Goal: Complete application form

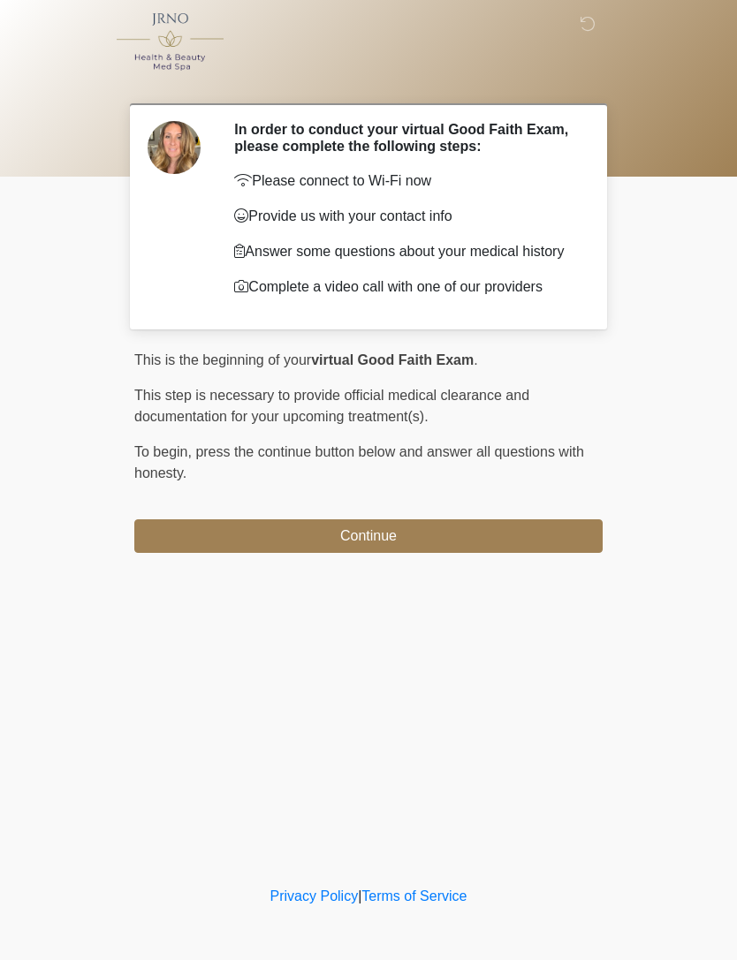
click at [541, 550] on button "Continue" at bounding box center [368, 536] width 468 height 34
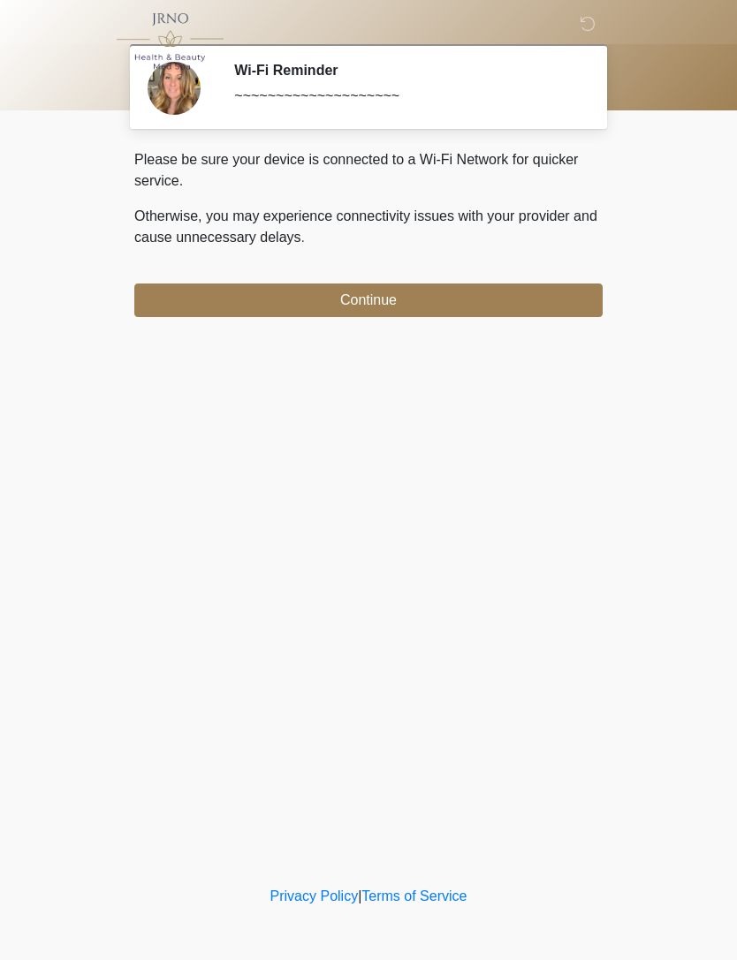
click at [397, 315] on button "Continue" at bounding box center [368, 301] width 468 height 34
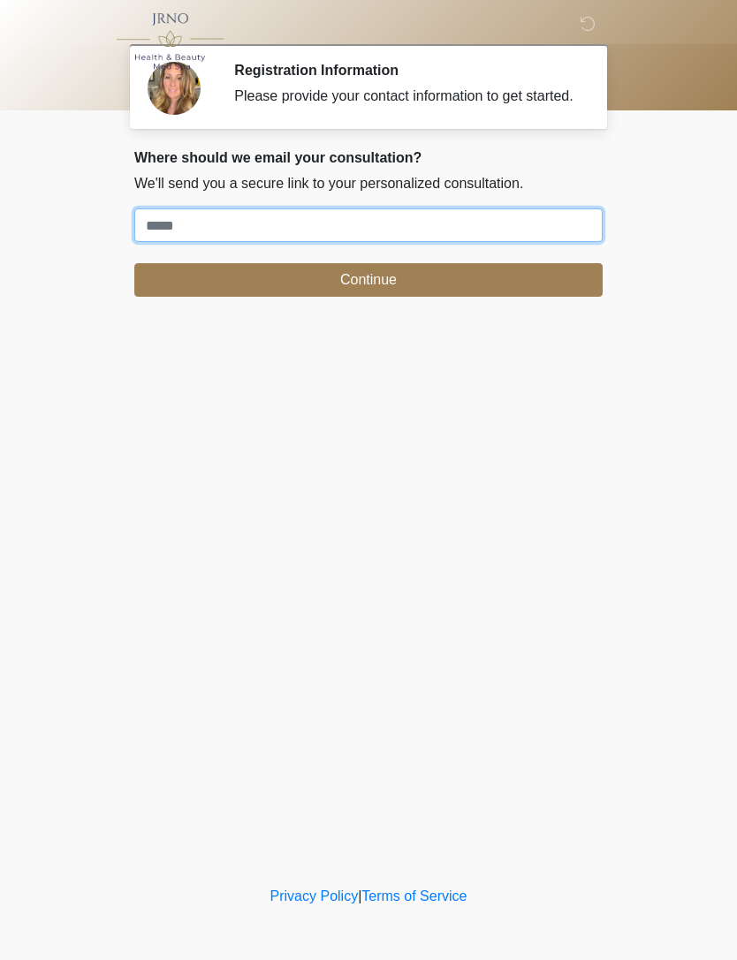
click at [202, 241] on input "Where should we email your treatment plan?" at bounding box center [368, 225] width 468 height 34
type input "**********"
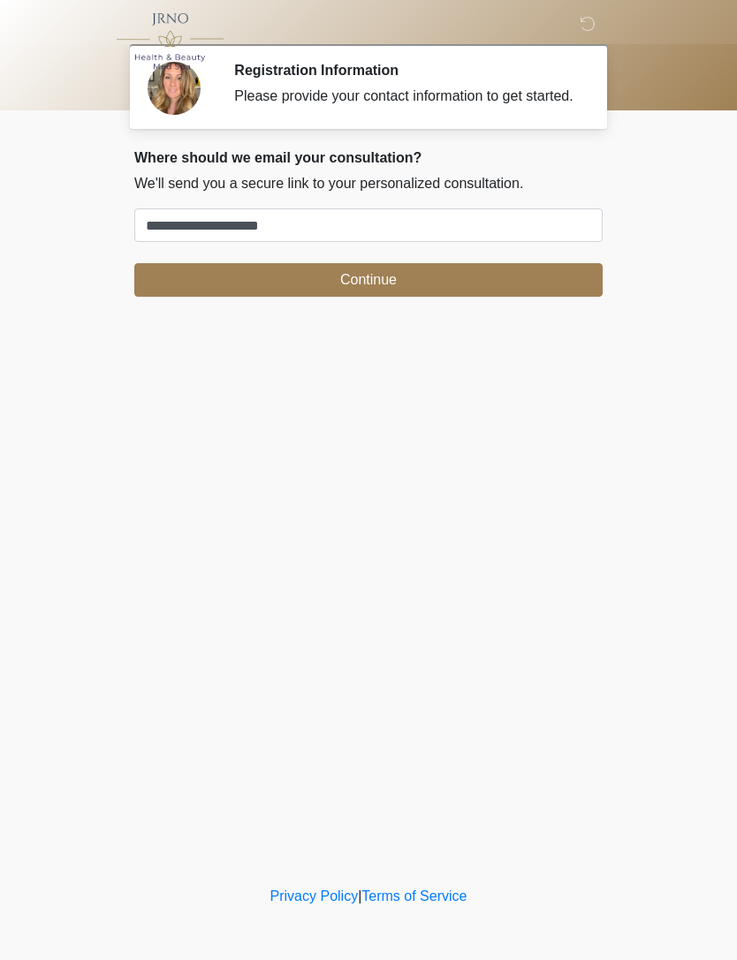
click at [412, 291] on button "Continue" at bounding box center [368, 280] width 468 height 34
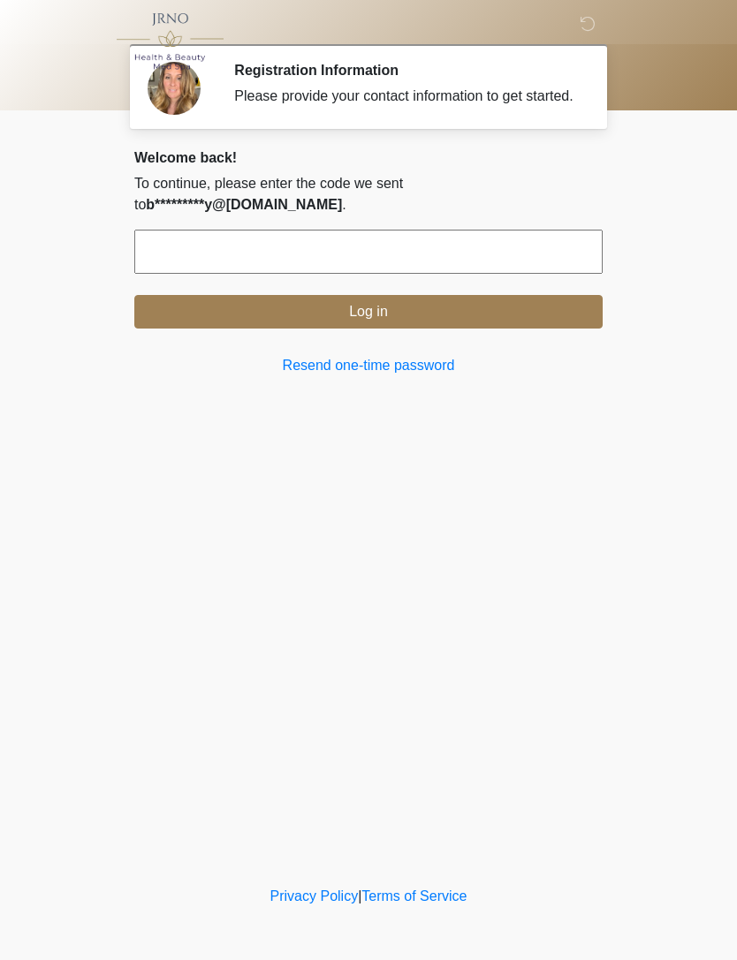
click at [200, 244] on input "text" at bounding box center [368, 252] width 468 height 44
click at [406, 301] on button "Log in" at bounding box center [368, 312] width 468 height 34
click at [293, 249] on input "text" at bounding box center [368, 252] width 468 height 44
type input "******"
click at [400, 303] on button "Log in" at bounding box center [368, 312] width 468 height 34
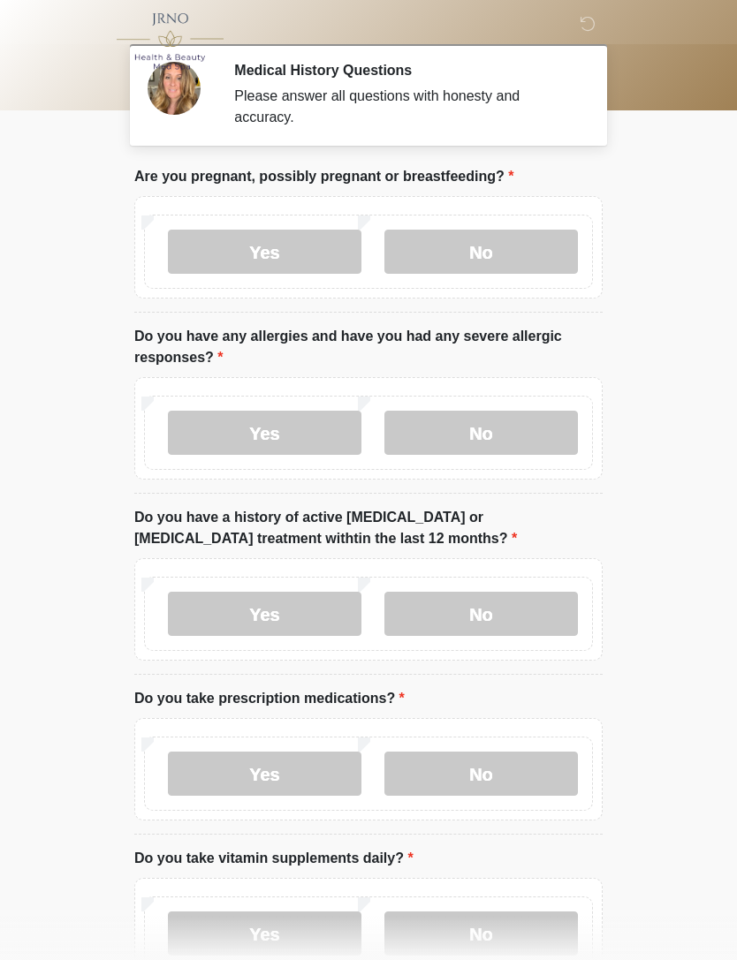
click at [501, 248] on label "No" at bounding box center [480, 252] width 193 height 44
click at [500, 429] on label "No" at bounding box center [480, 433] width 193 height 44
click at [506, 612] on label "No" at bounding box center [480, 614] width 193 height 44
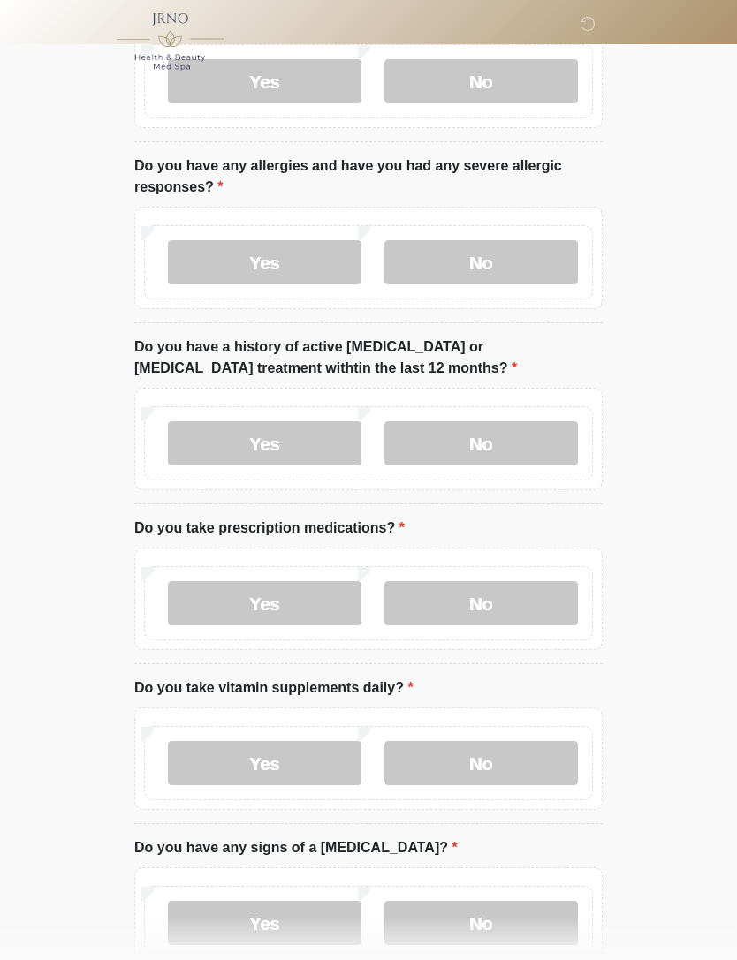
scroll to position [174, 0]
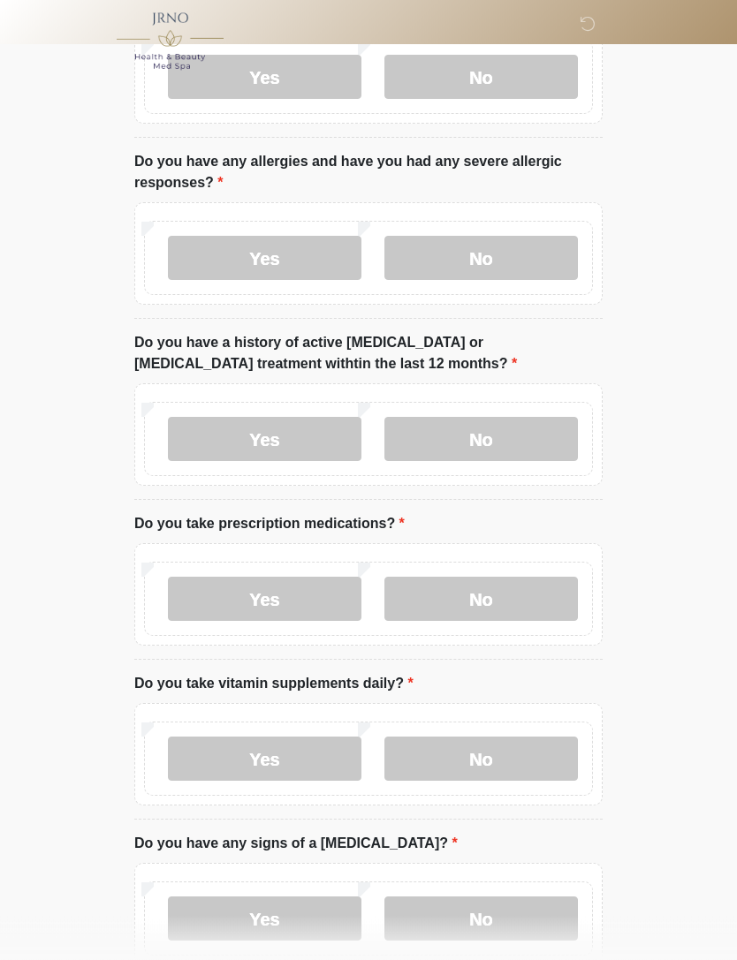
click at [295, 580] on label "Yes" at bounding box center [264, 600] width 193 height 44
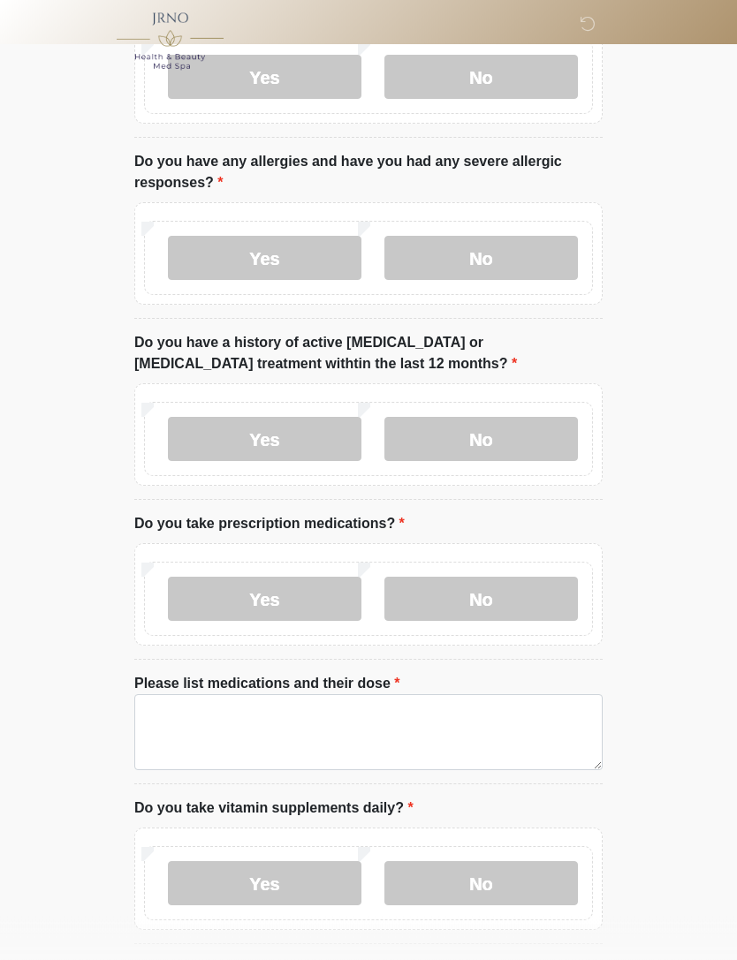
scroll to position [175, 0]
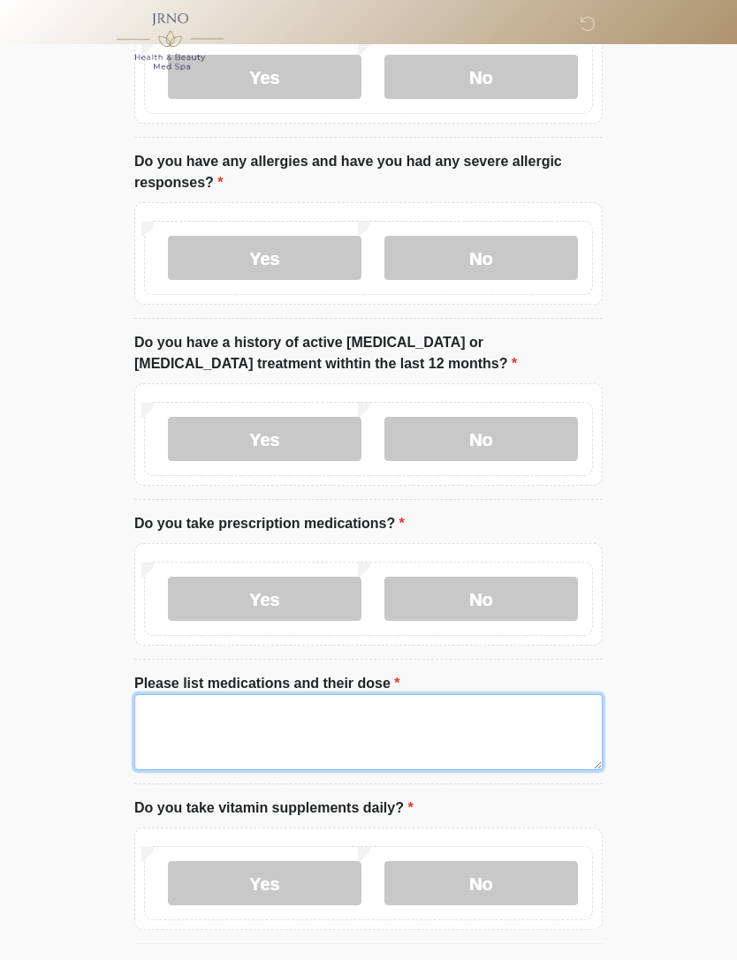
click at [198, 708] on textarea "Please list medications and their dose" at bounding box center [368, 732] width 468 height 76
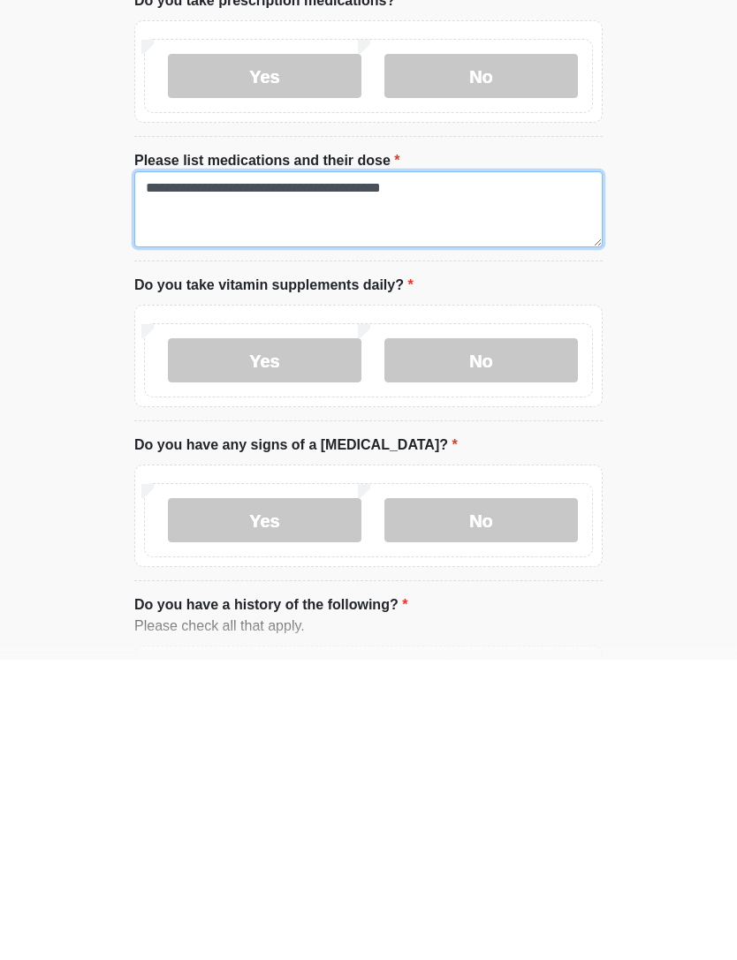
scroll to position [411, 0]
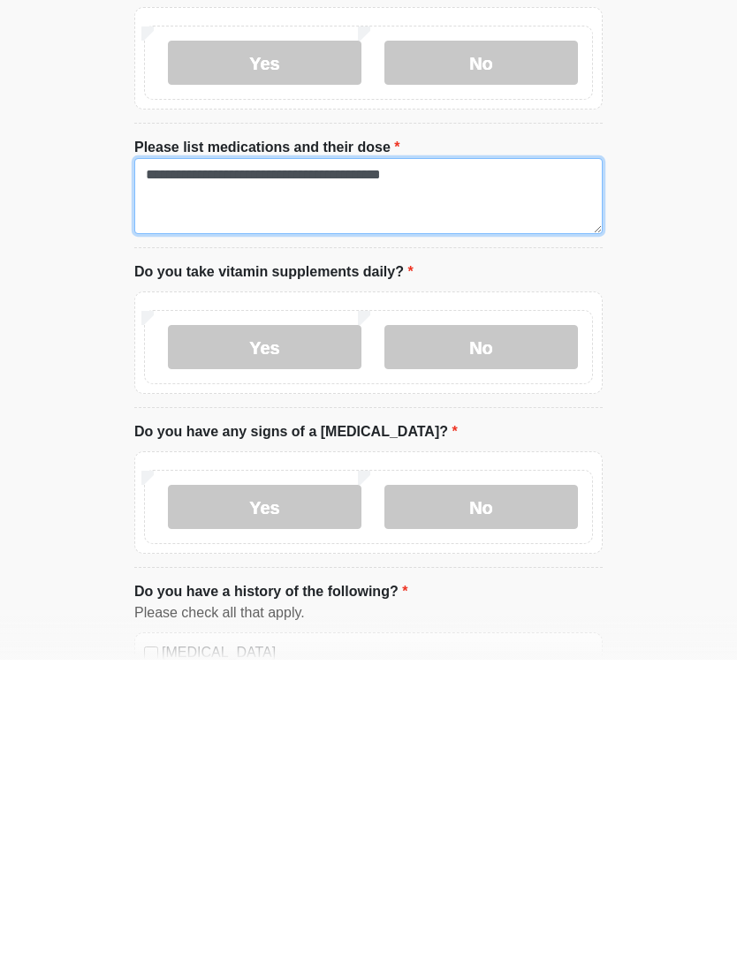
type textarea "**********"
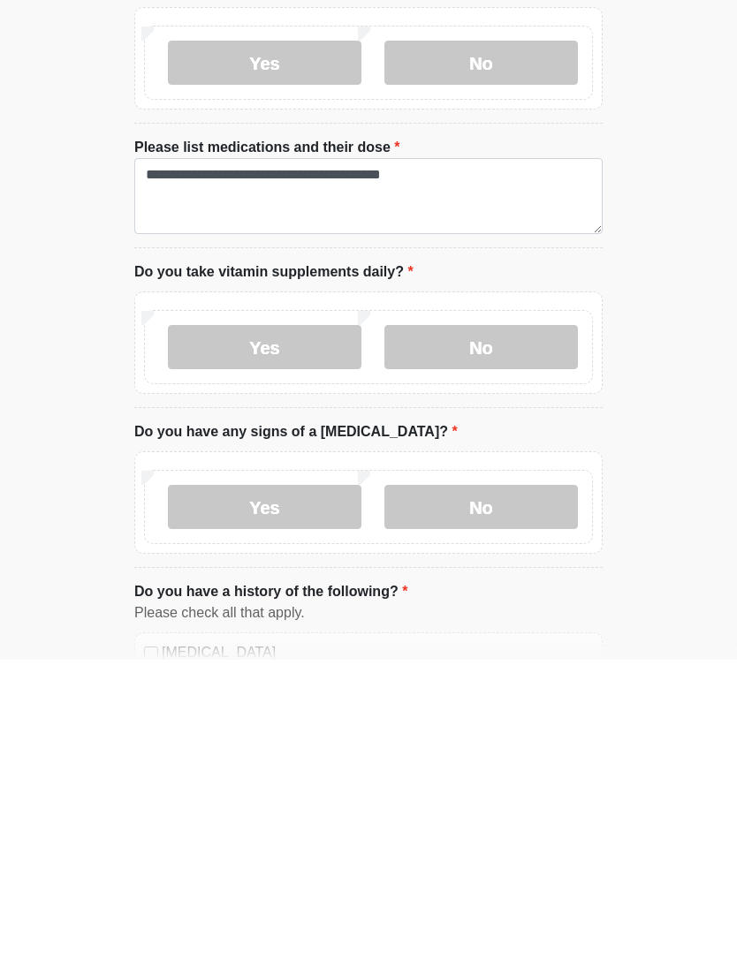
click at [522, 785] on label "No" at bounding box center [480, 807] width 193 height 44
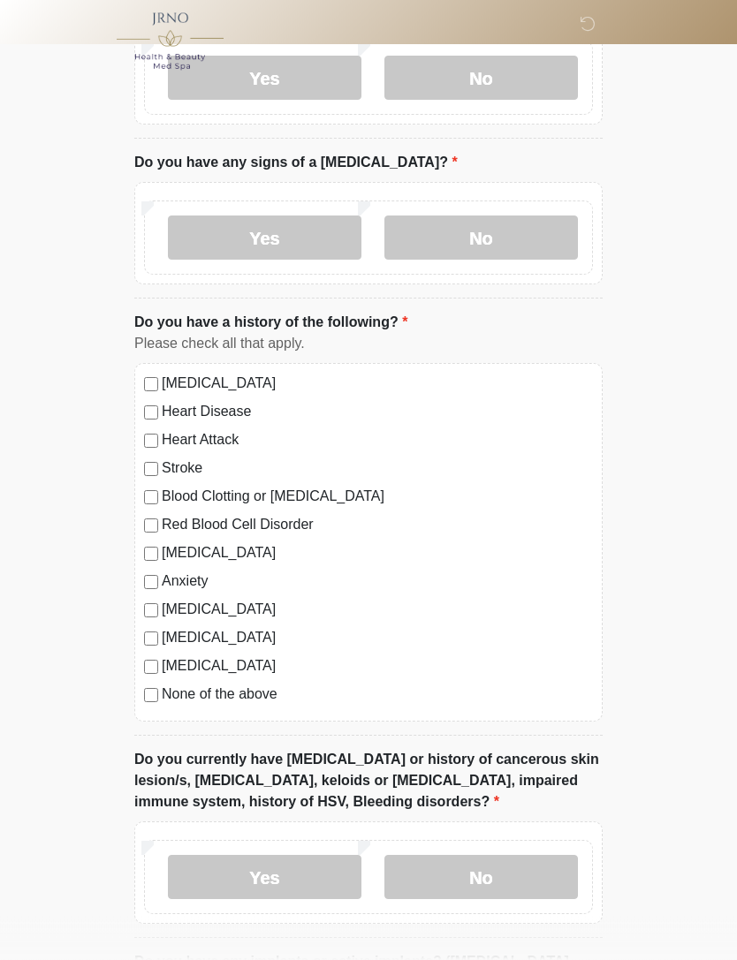
scroll to position [980, 0]
click at [157, 367] on div "High Blood Pressure Heart Disease Heart Attack Stroke Blood Clotting or Bleedin…" at bounding box center [368, 542] width 468 height 359
click at [162, 373] on label "High Blood Pressure" at bounding box center [377, 383] width 431 height 21
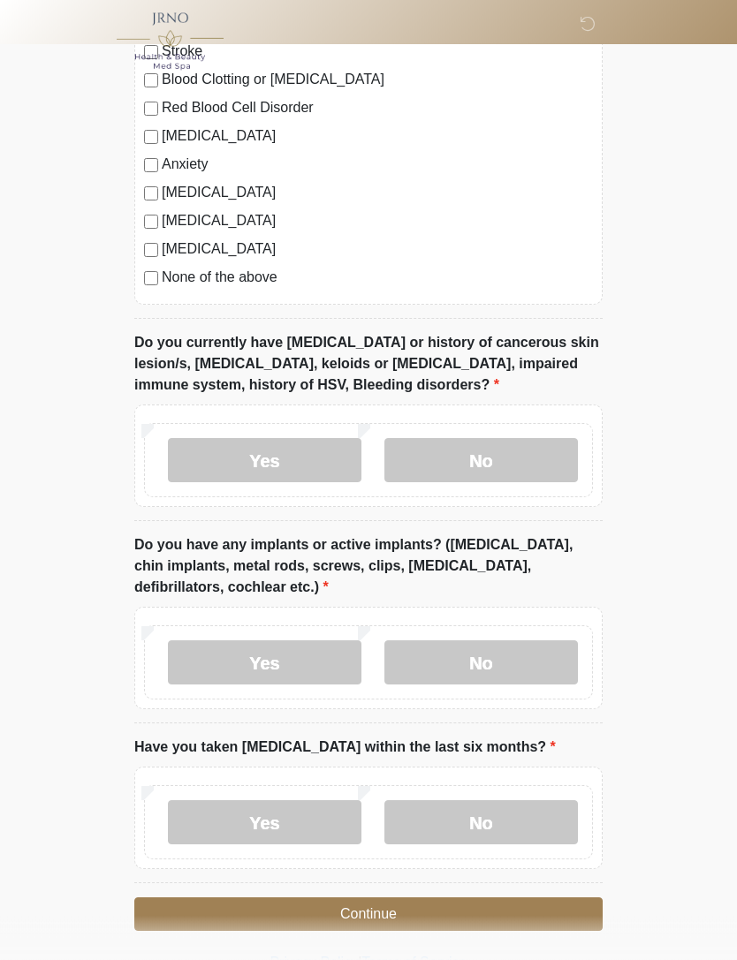
scroll to position [1403, 0]
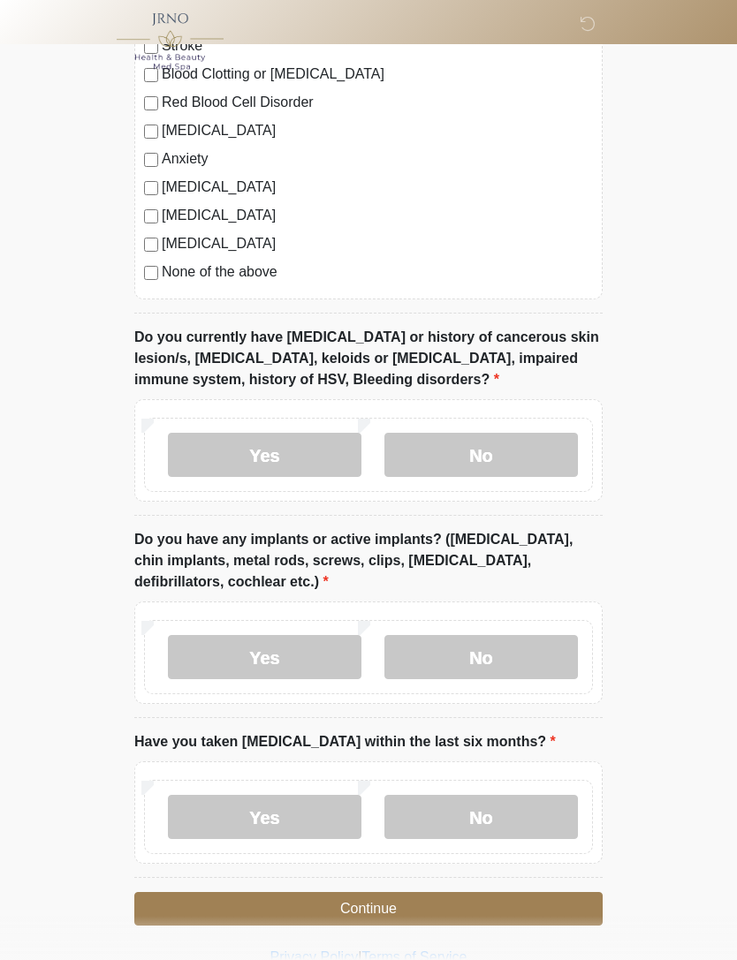
click at [498, 446] on label "No" at bounding box center [480, 455] width 193 height 44
click at [311, 662] on label "Yes" at bounding box center [264, 657] width 193 height 44
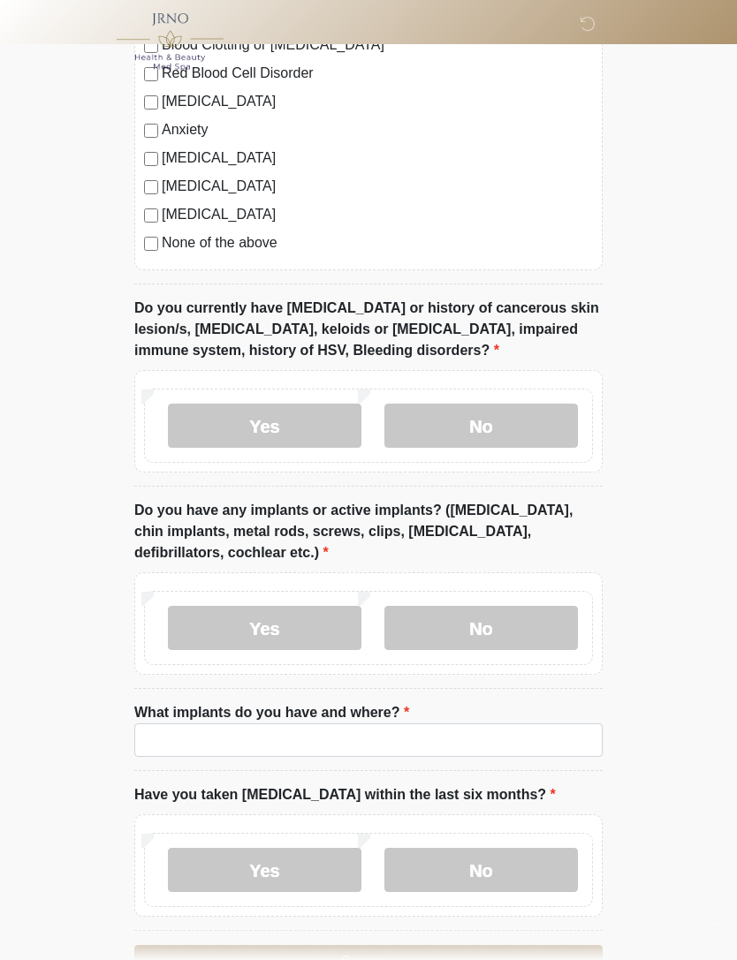
scroll to position [1484, 0]
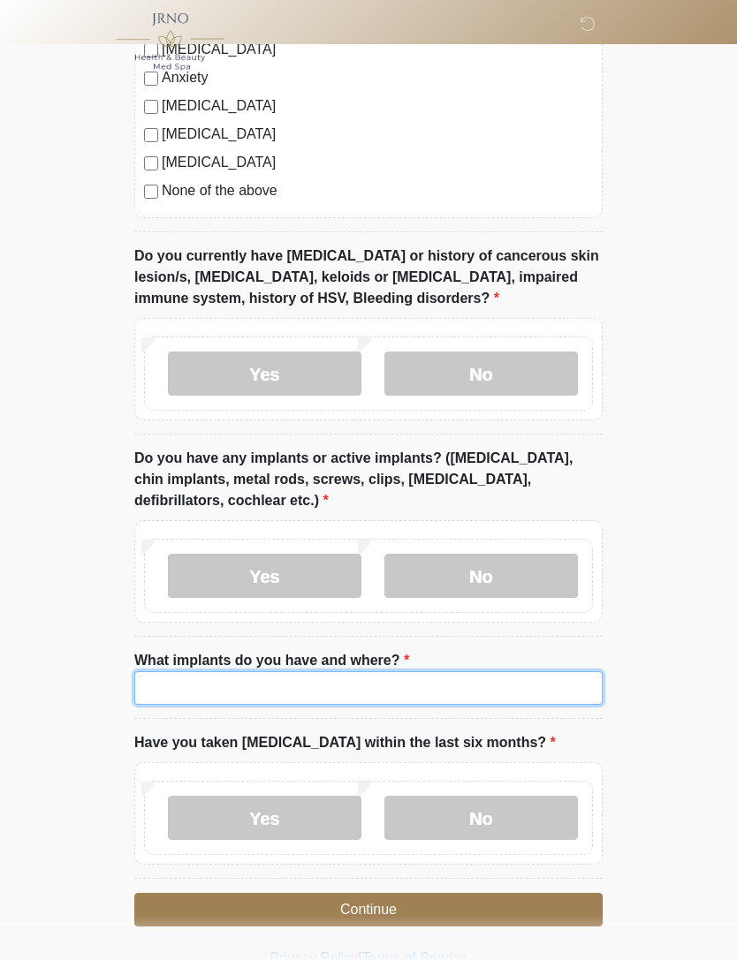
click at [307, 672] on input "What implants do you have and where?" at bounding box center [368, 688] width 468 height 34
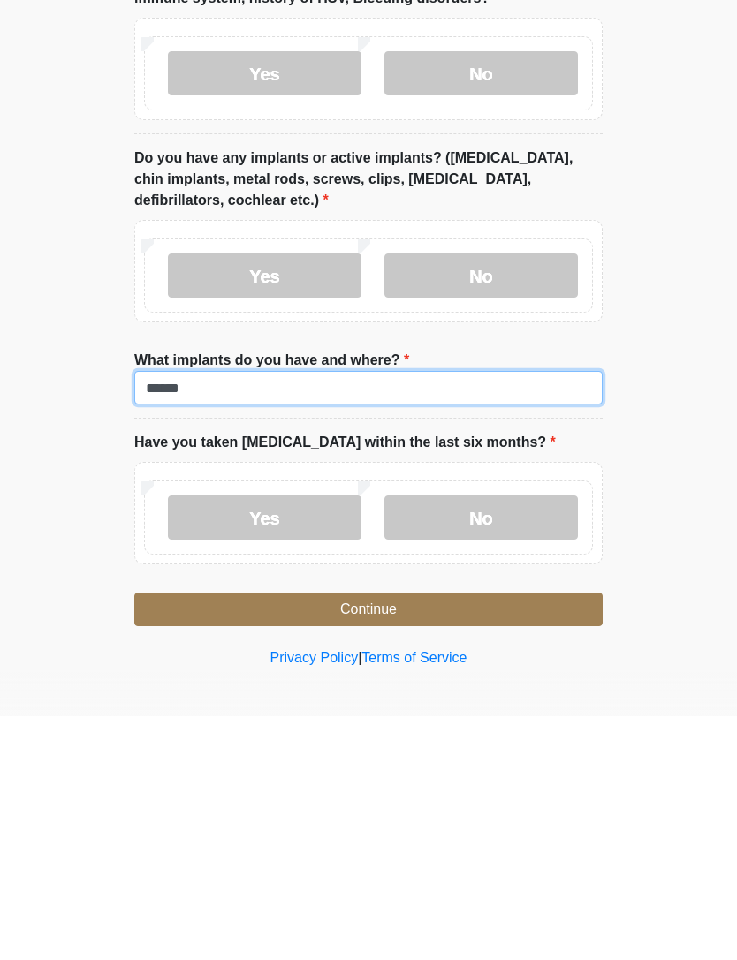
type input "******"
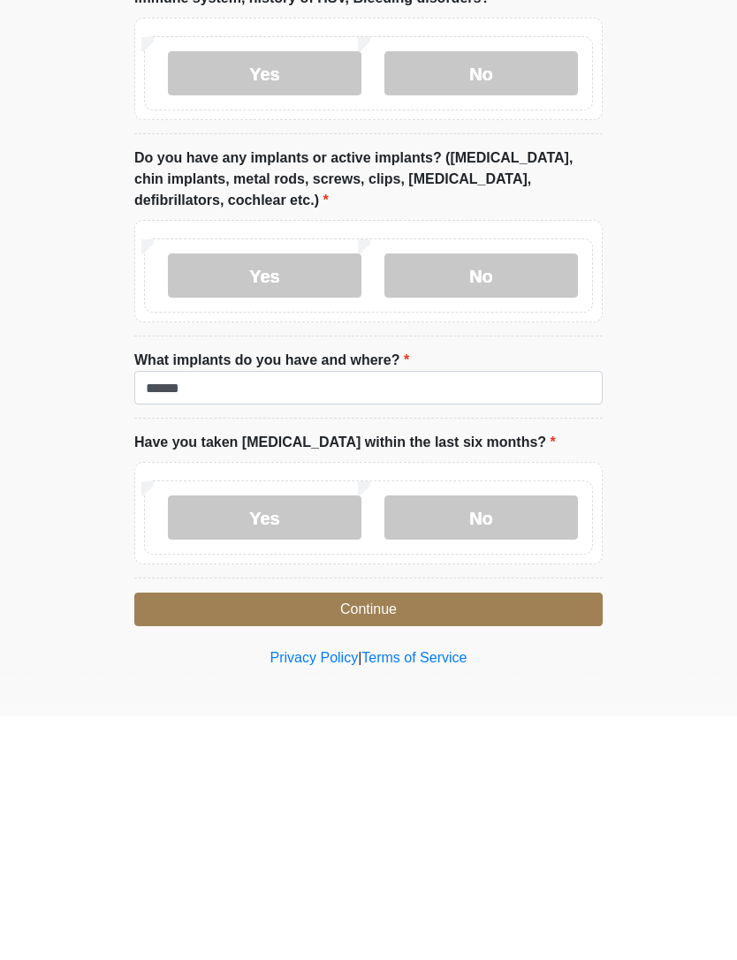
click at [503, 739] on label "No" at bounding box center [480, 761] width 193 height 44
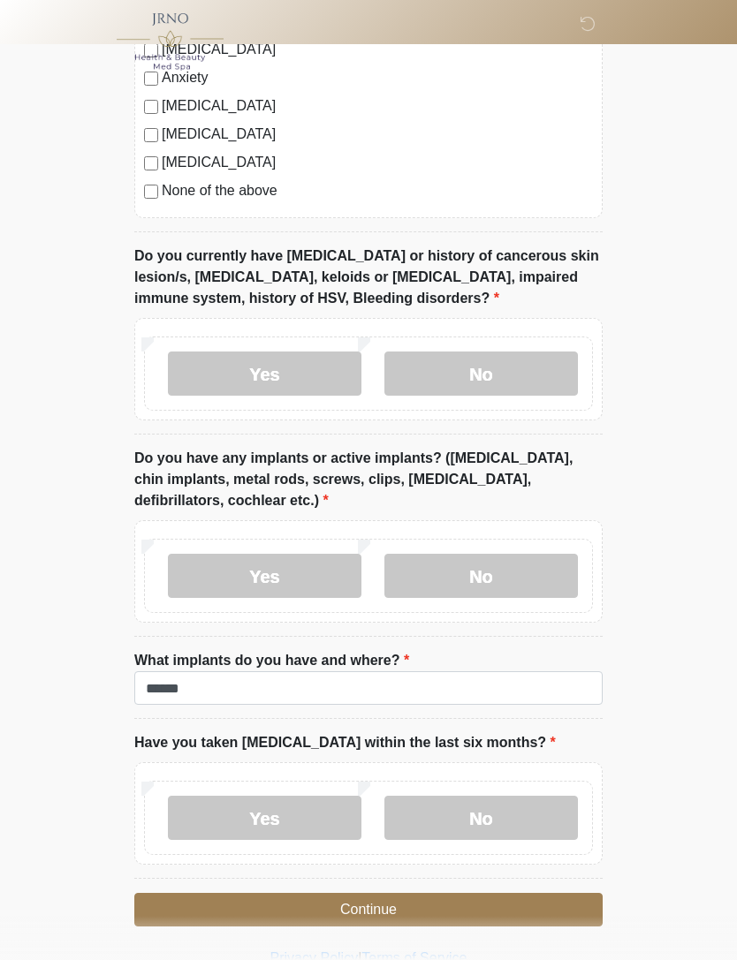
click at [381, 897] on button "Continue" at bounding box center [368, 910] width 468 height 34
click at [382, 893] on button "Continue" at bounding box center [368, 910] width 468 height 34
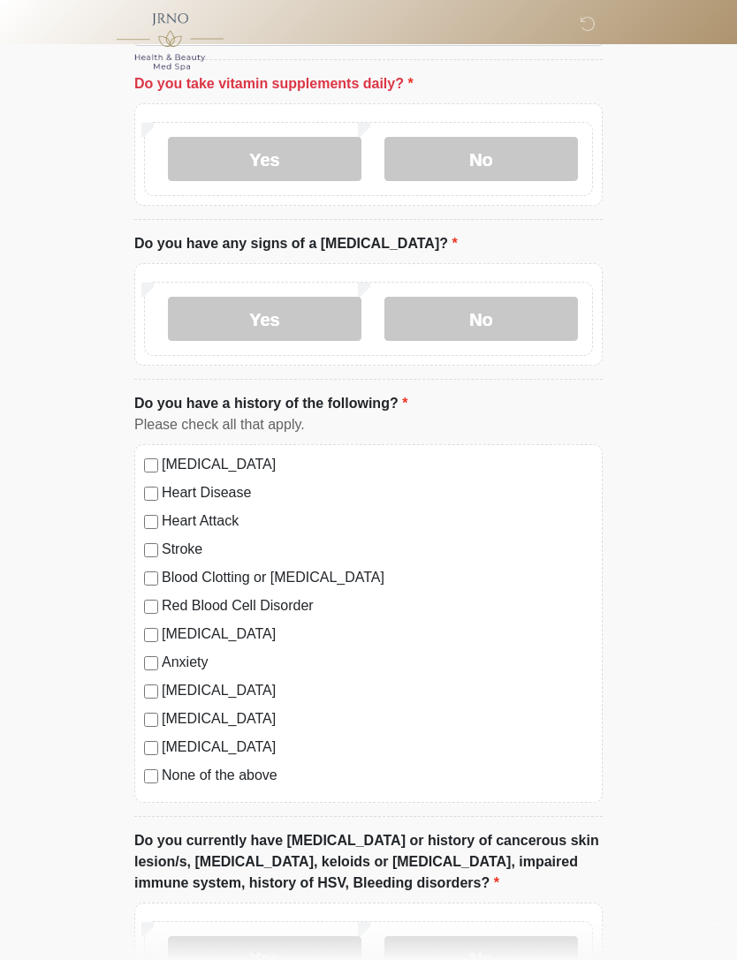
click at [306, 153] on label "Yes" at bounding box center [264, 159] width 193 height 44
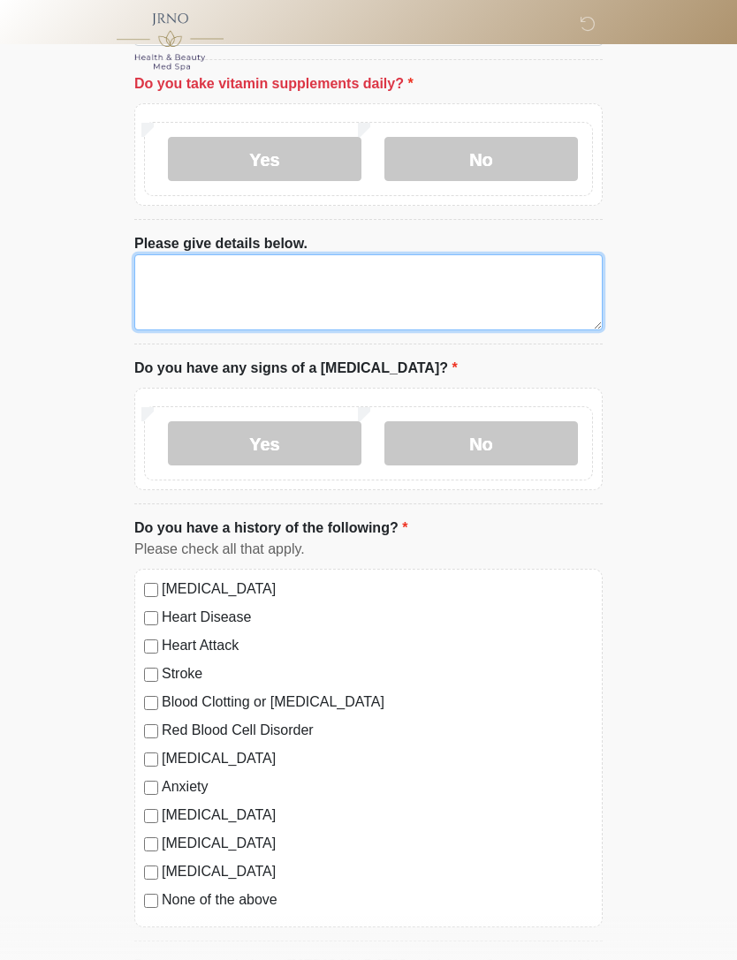
click at [230, 266] on textarea "Please give details below." at bounding box center [368, 292] width 468 height 76
type textarea "**********"
type textarea "*"
click at [192, 274] on textarea "*" at bounding box center [368, 292] width 468 height 76
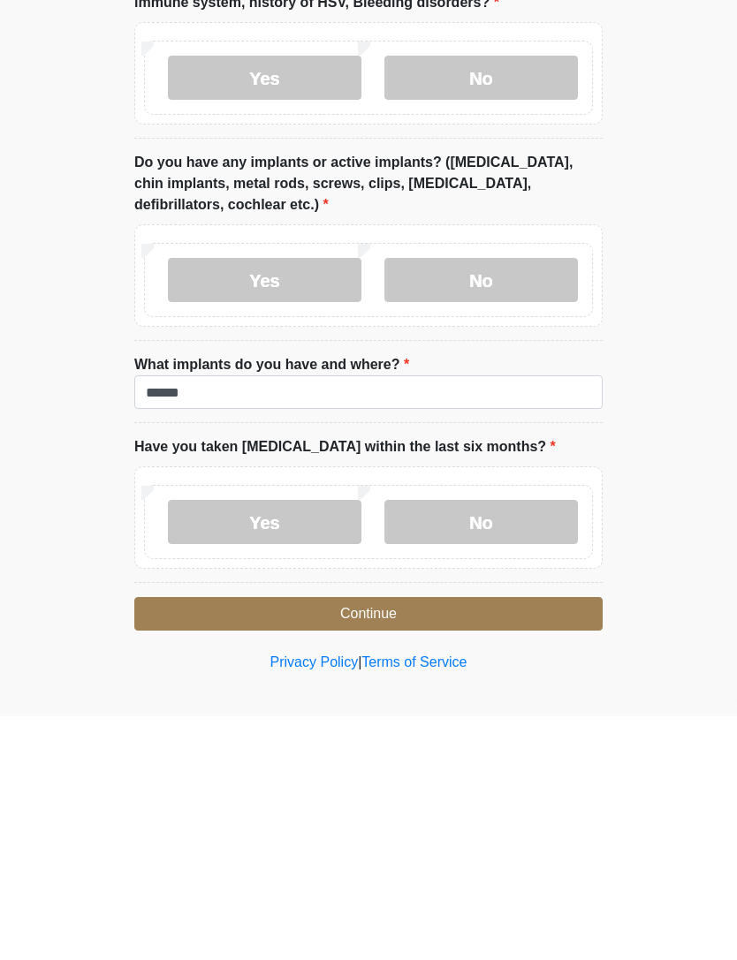
scroll to position [1665, 0]
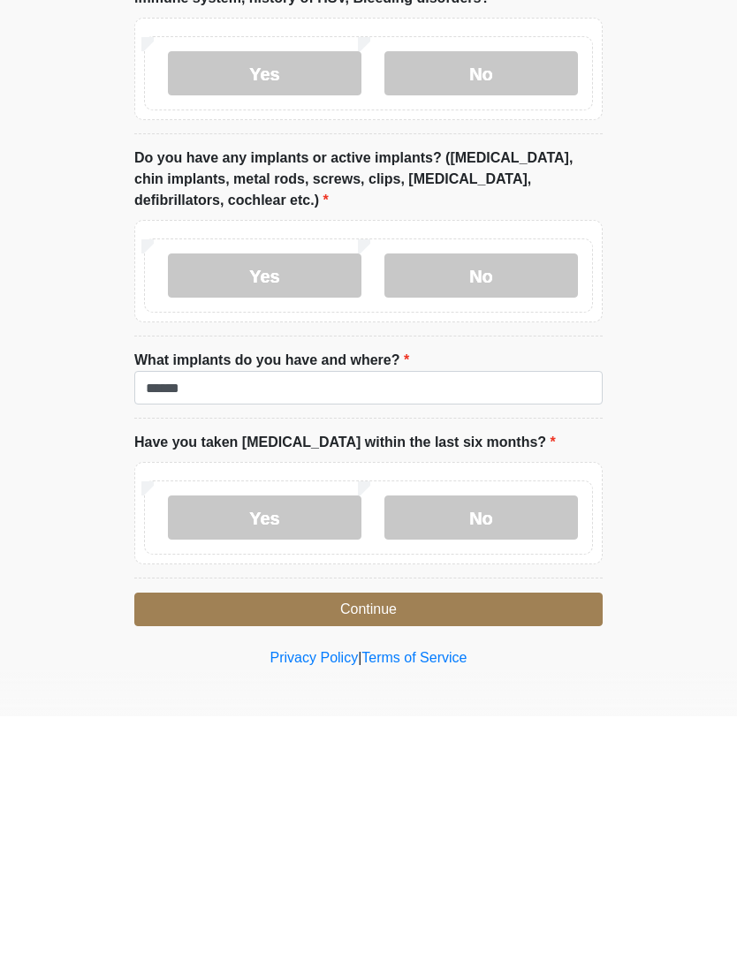
type textarea "**********"
click at [401, 837] on button "Continue" at bounding box center [368, 854] width 468 height 34
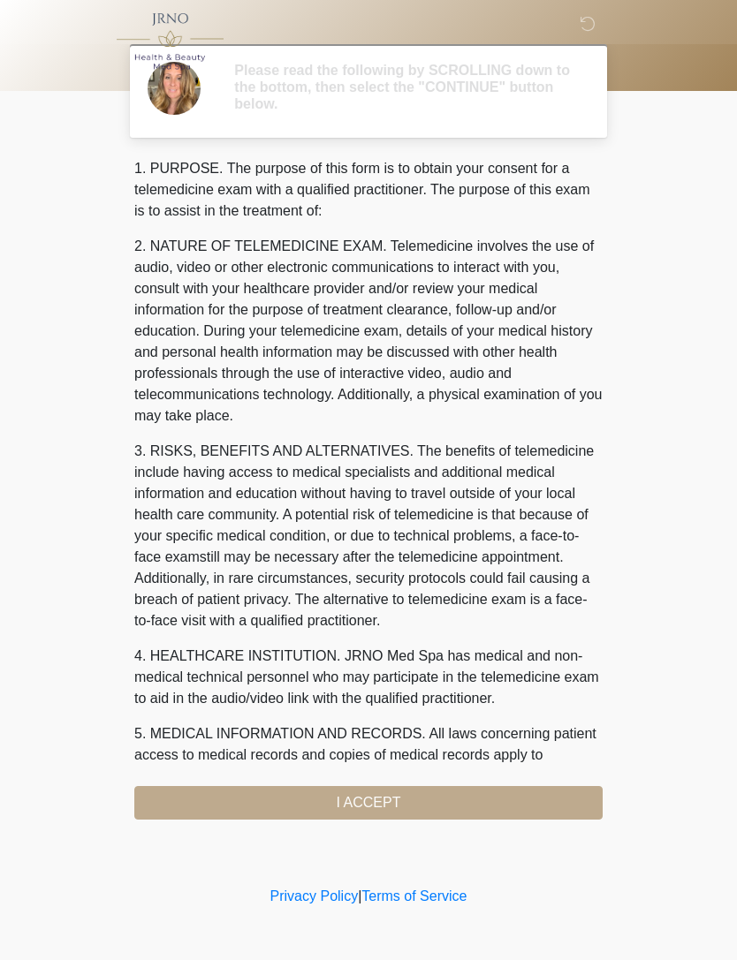
scroll to position [0, 0]
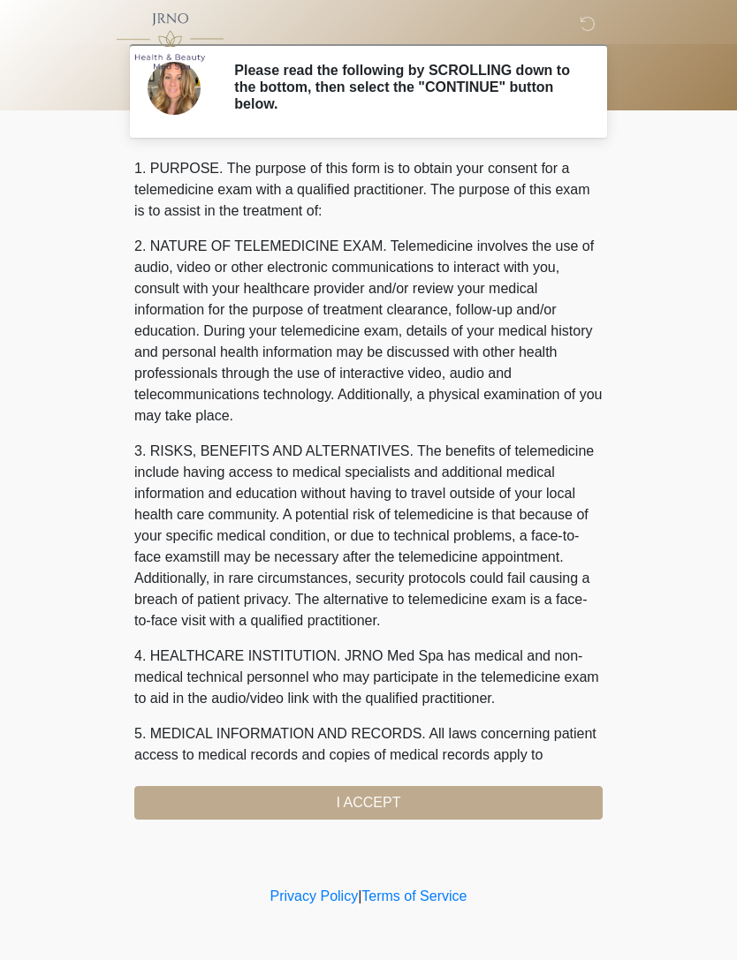
click at [402, 799] on div "1. PURPOSE. The purpose of this form is to obtain your consent for a telemedici…" at bounding box center [368, 489] width 468 height 662
click at [375, 787] on div "1. PURPOSE. The purpose of this form is to obtain your consent for a telemedici…" at bounding box center [368, 489] width 468 height 662
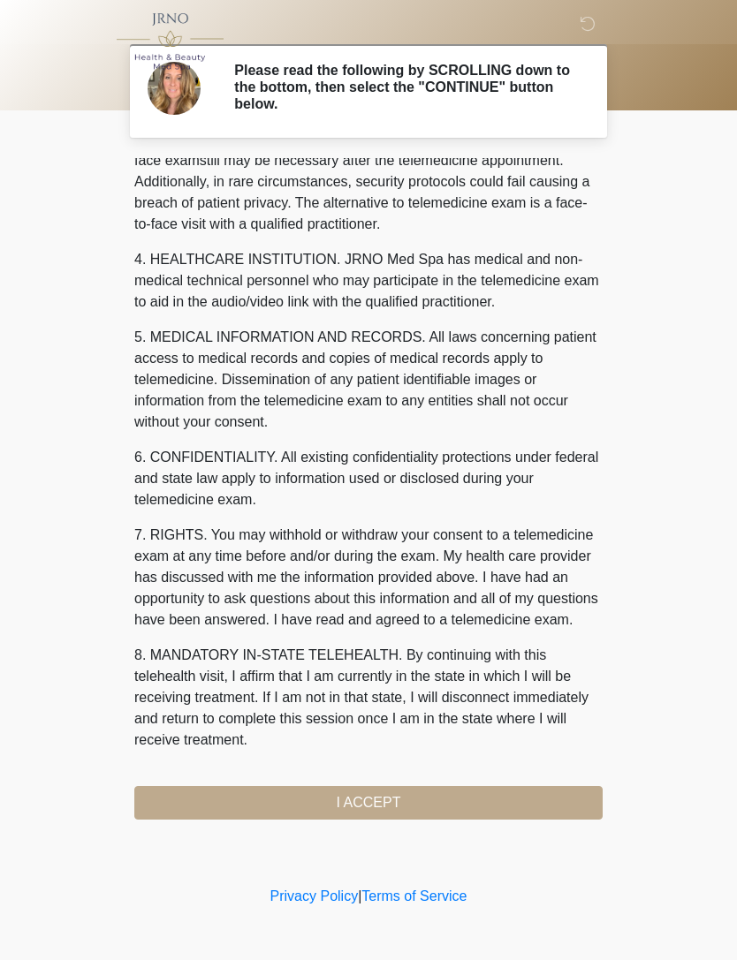
scroll to position [418, 0]
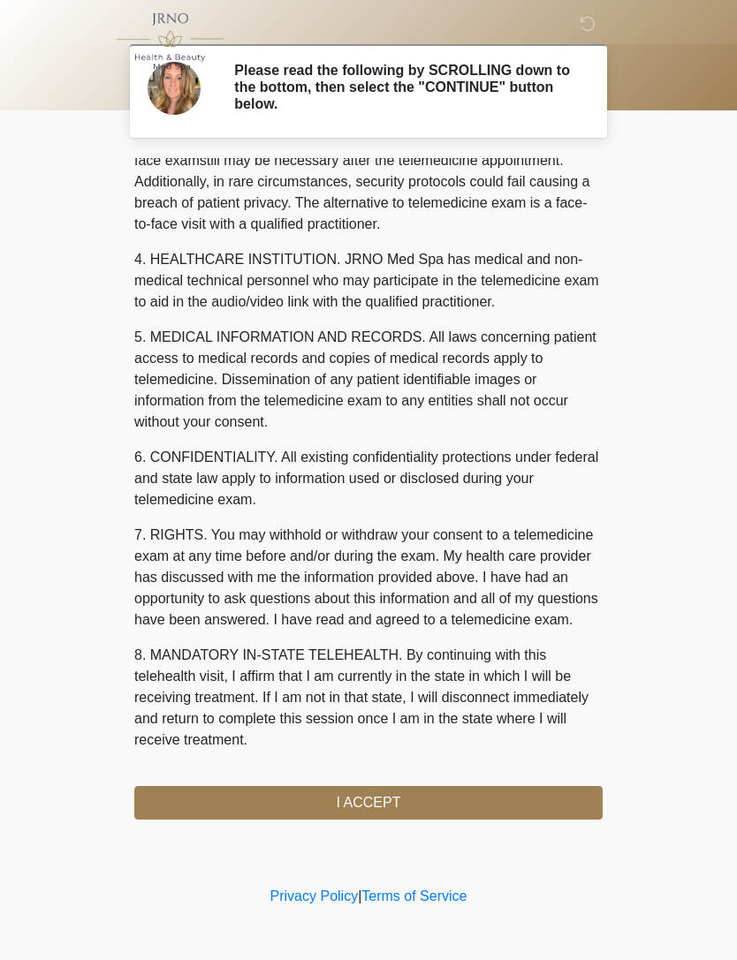
click at [386, 798] on button "I ACCEPT" at bounding box center [368, 803] width 468 height 34
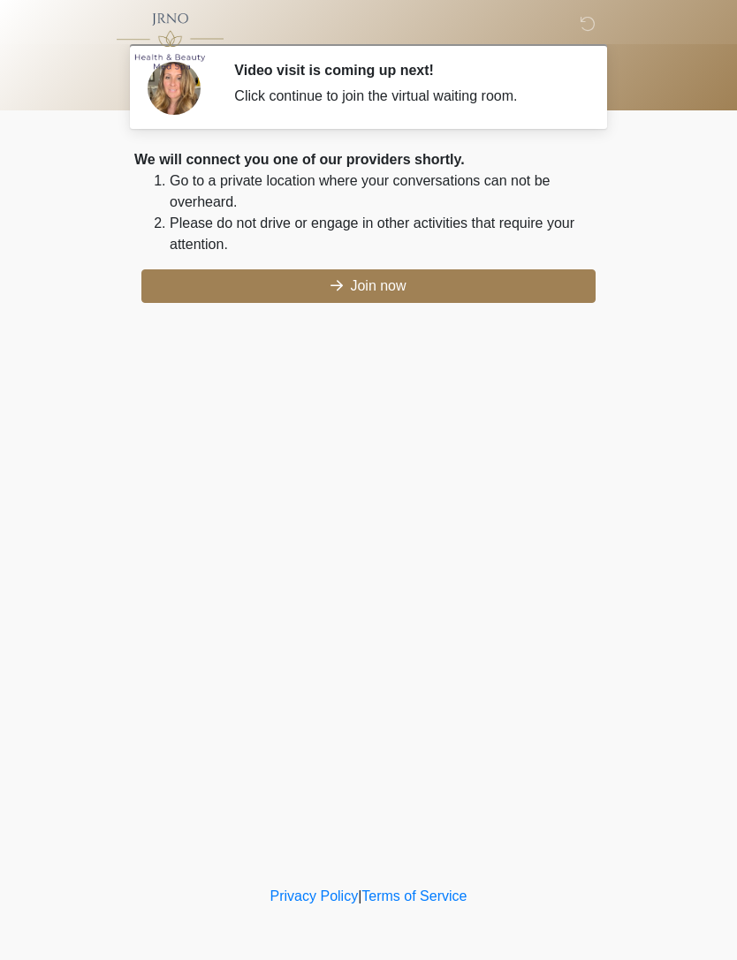
click at [375, 282] on button "Join now" at bounding box center [368, 286] width 454 height 34
